Goal: Information Seeking & Learning: Understand process/instructions

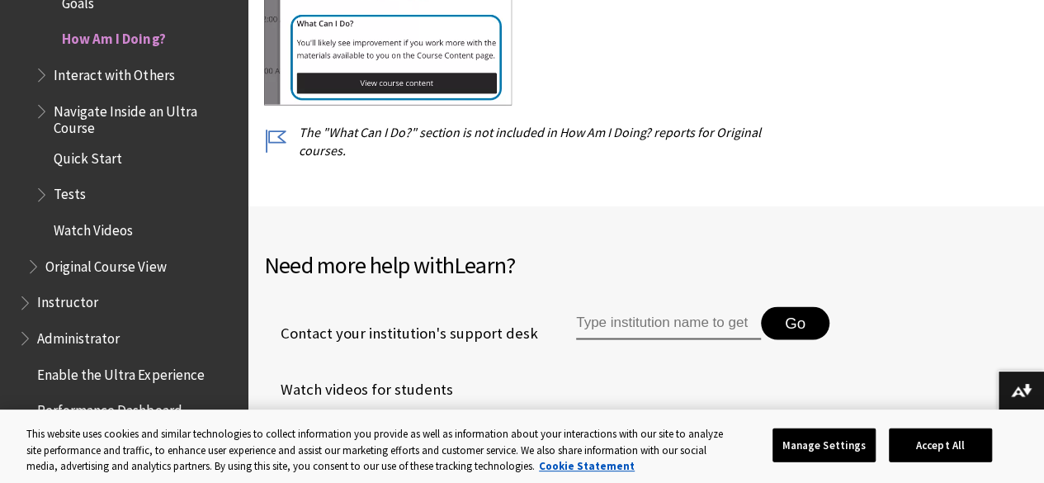
scroll to position [10892, 0]
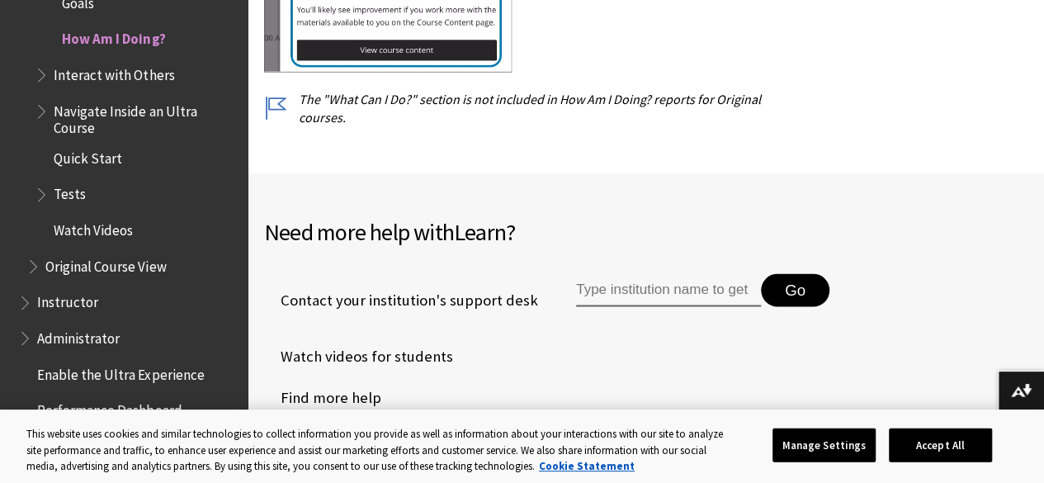
click at [83, 304] on span "Instructor" at bounding box center [67, 300] width 61 height 22
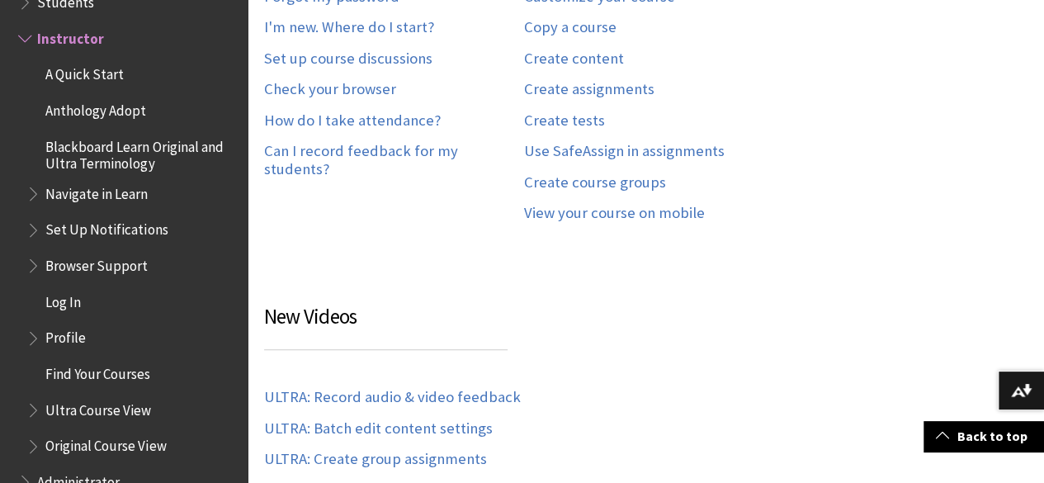
scroll to position [550, 0]
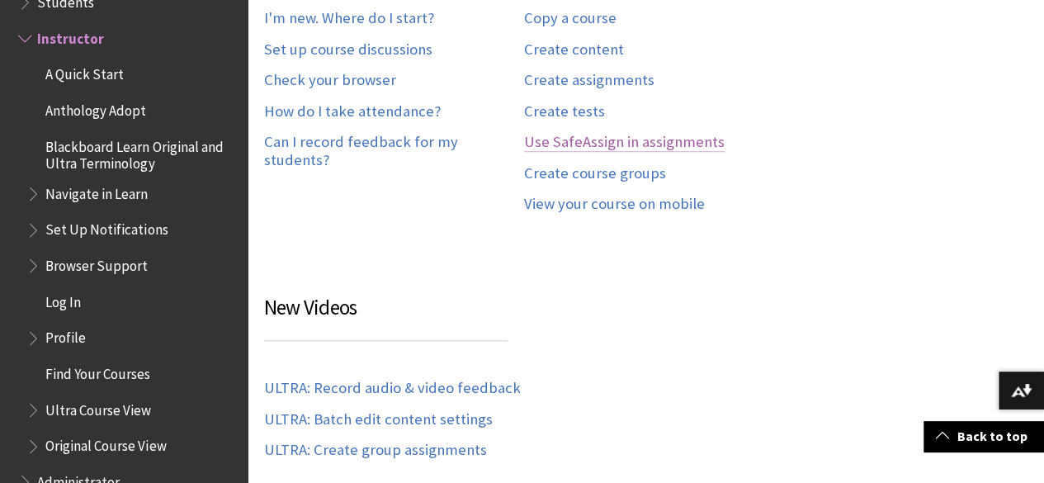
click at [665, 146] on link "Use SafeAssign in assignments" at bounding box center [624, 142] width 201 height 19
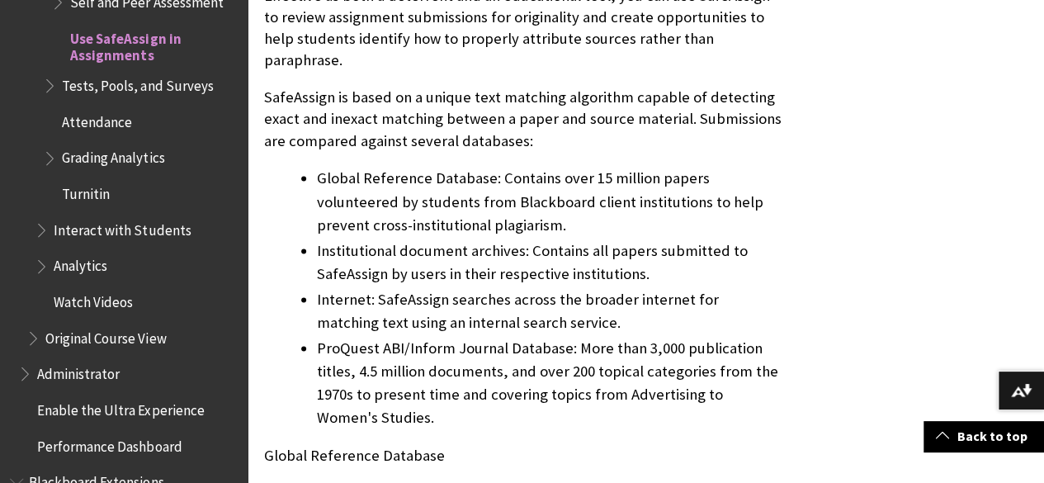
scroll to position [1111, 0]
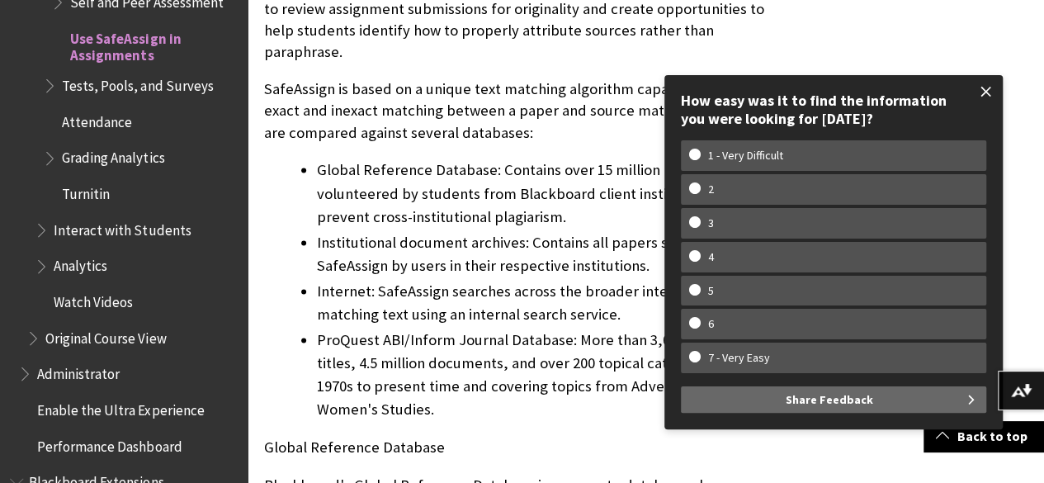
click at [984, 83] on span at bounding box center [986, 91] width 35 height 35
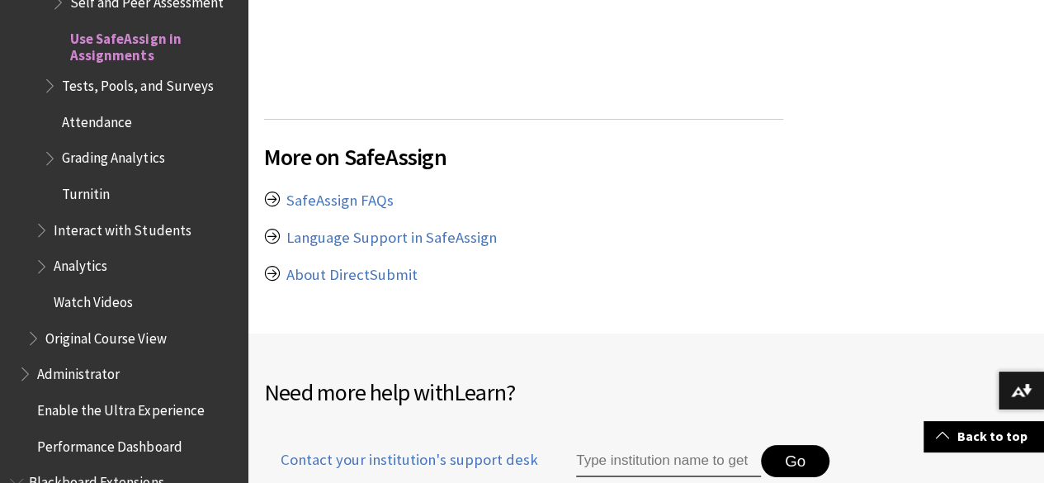
scroll to position [3049, 0]
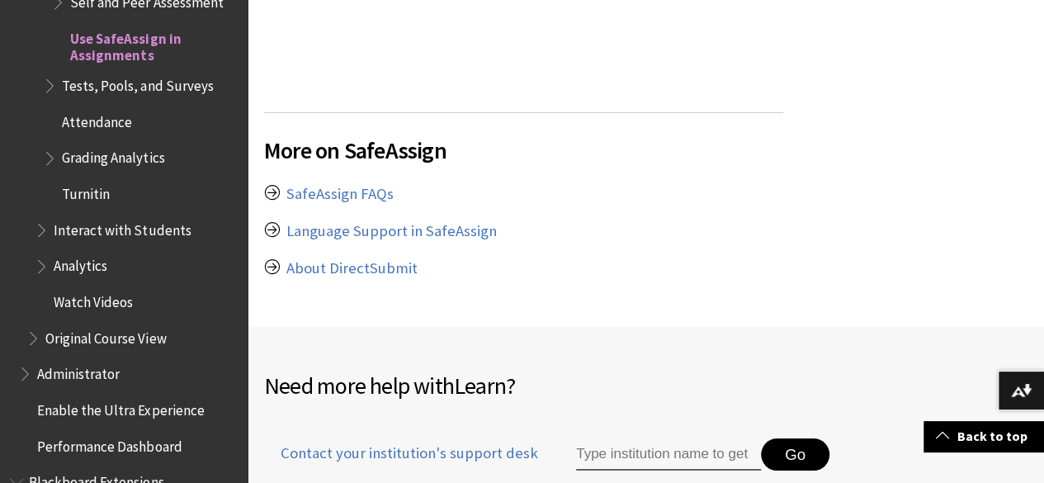
click at [163, 165] on span "Grading Analytics" at bounding box center [140, 158] width 195 height 28
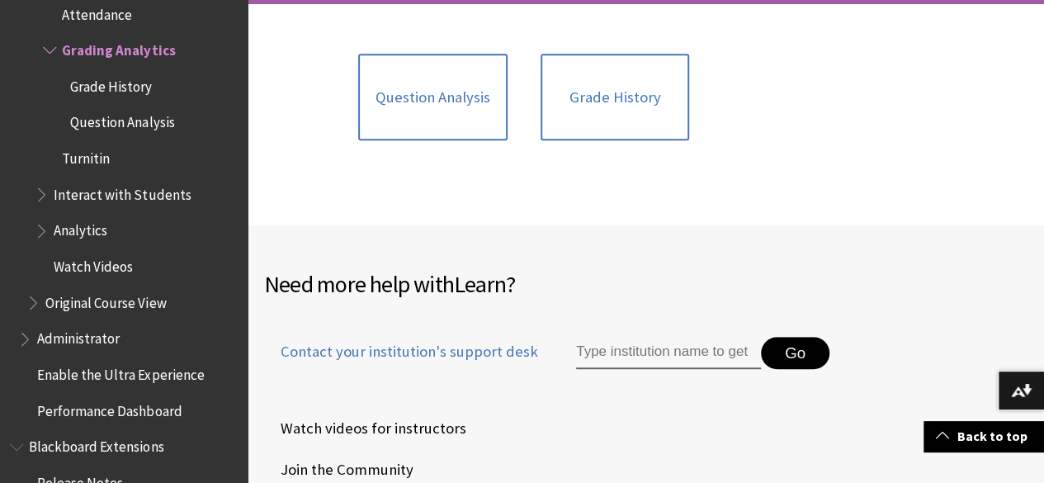
scroll to position [263, 0]
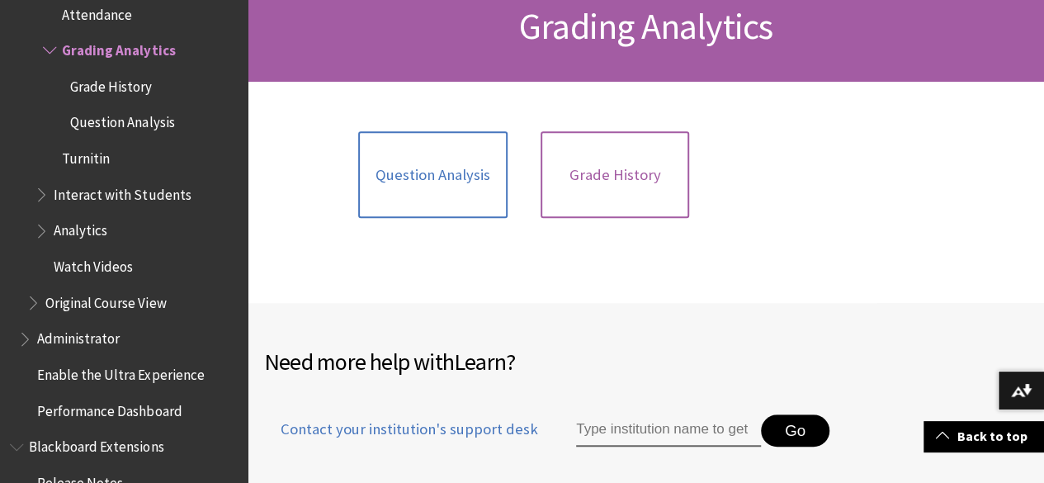
click at [594, 209] on link "Grade History" at bounding box center [615, 174] width 149 height 87
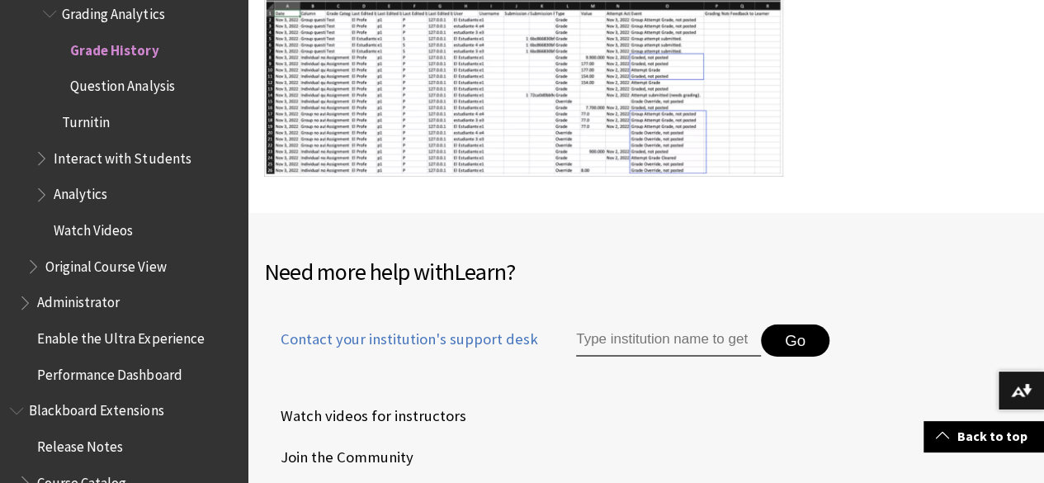
scroll to position [2696, 0]
